Goal: Task Accomplishment & Management: Manage account settings

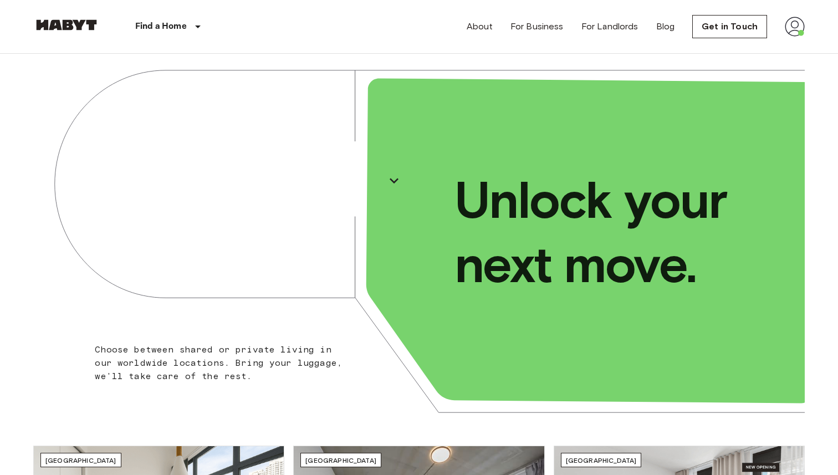
click at [793, 24] on img at bounding box center [794, 27] width 20 height 20
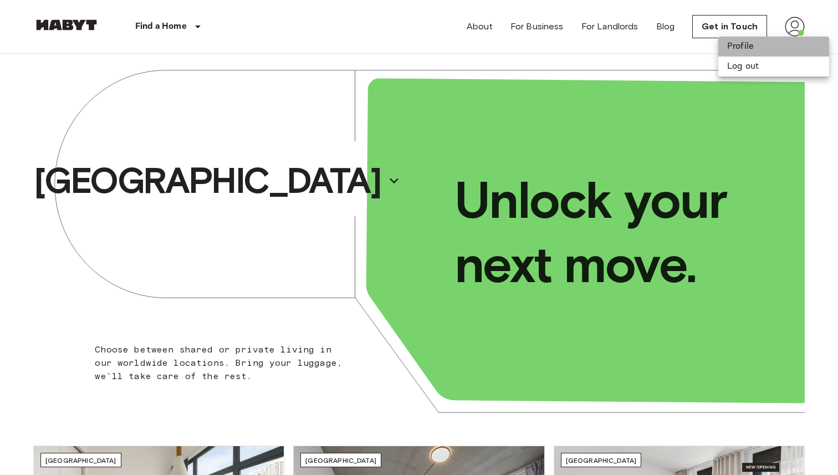
click at [753, 50] on li "Profile" at bounding box center [773, 47] width 111 height 20
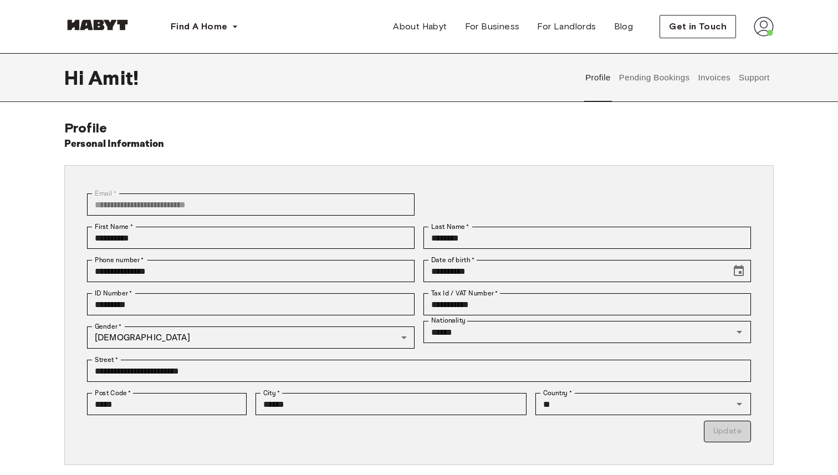
click at [638, 75] on button "Pending Bookings" at bounding box center [654, 77] width 74 height 49
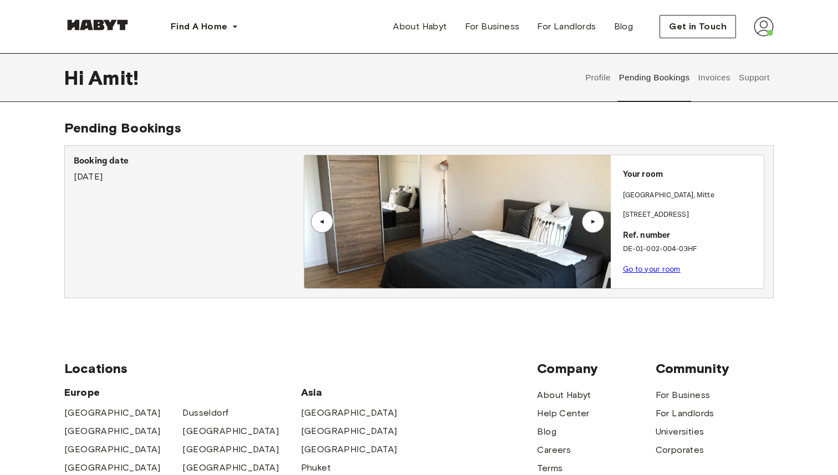
click at [512, 242] on img at bounding box center [457, 221] width 306 height 133
click at [648, 273] on link "Go to your room" at bounding box center [652, 269] width 58 height 8
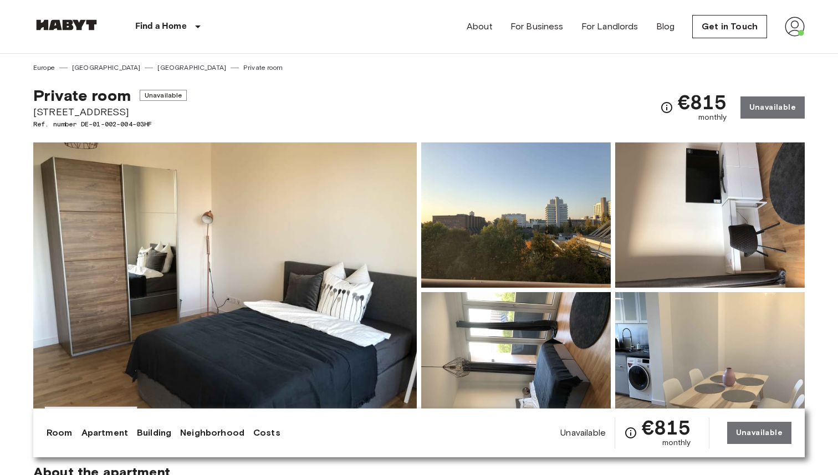
click at [784, 26] on img at bounding box center [794, 27] width 20 height 20
click at [788, 26] on div at bounding box center [419, 237] width 838 height 475
click at [790, 28] on img at bounding box center [794, 27] width 20 height 20
click at [745, 42] on li "Profile" at bounding box center [773, 47] width 111 height 20
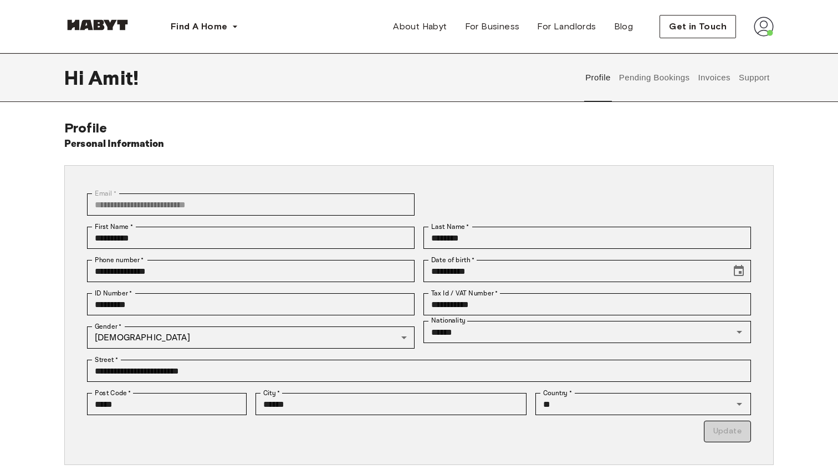
click at [645, 88] on button "Pending Bookings" at bounding box center [654, 77] width 74 height 49
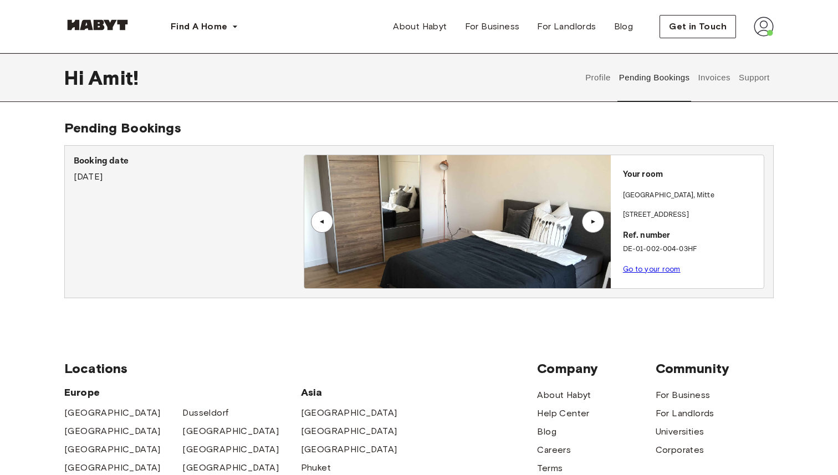
click at [717, 83] on button "Invoices" at bounding box center [713, 77] width 35 height 49
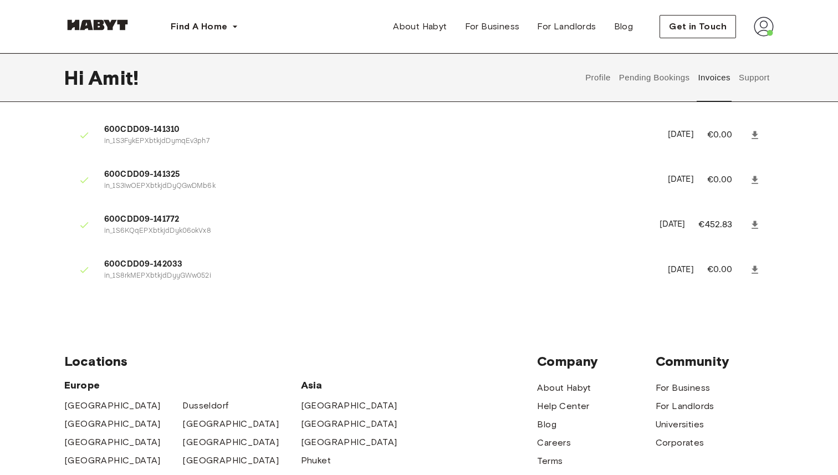
scroll to position [619, 0]
drag, startPoint x: 634, startPoint y: 269, endPoint x: 684, endPoint y: 269, distance: 50.4
click at [684, 269] on p "September 19th, 2025" at bounding box center [681, 269] width 26 height 13
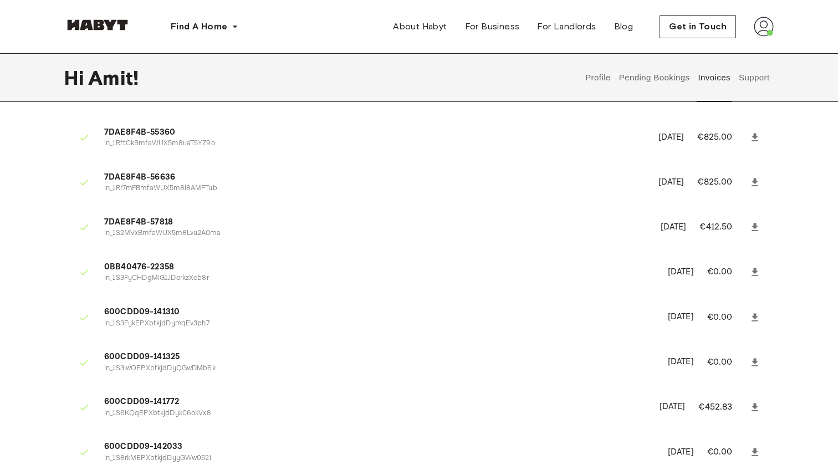
scroll to position [428, 0]
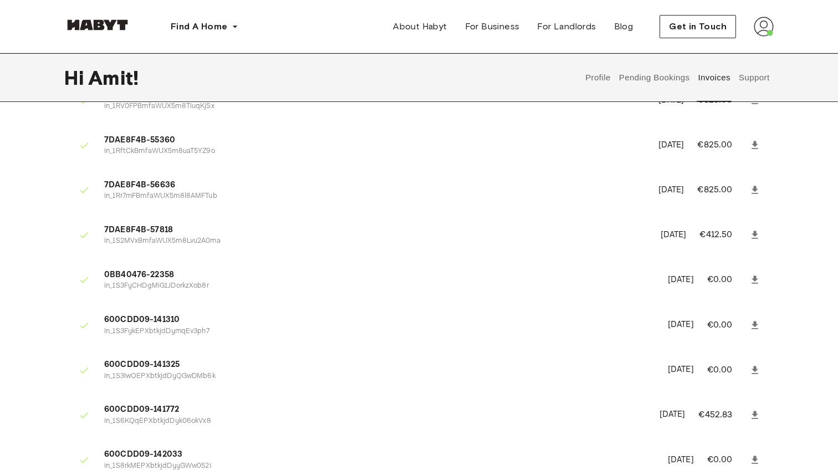
click at [405, 81] on div "Hi Amit ! Profile Pending Bookings Invoices Support" at bounding box center [418, 77] width 709 height 49
